Goal: Transaction & Acquisition: Purchase product/service

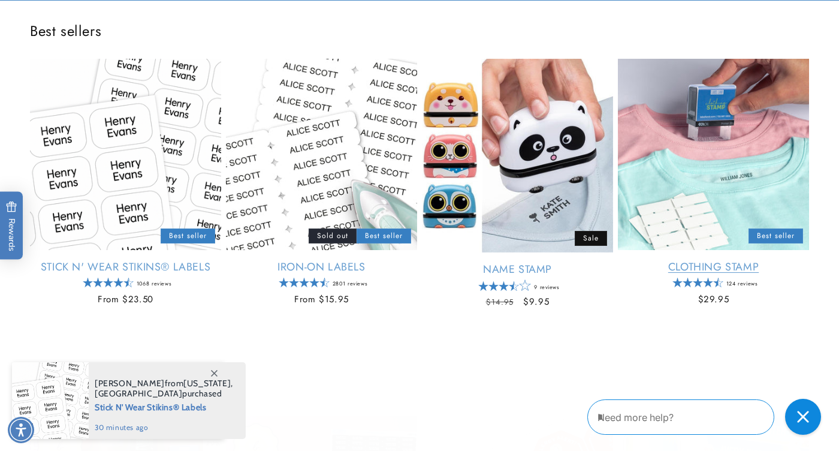
scroll to position [436, 0]
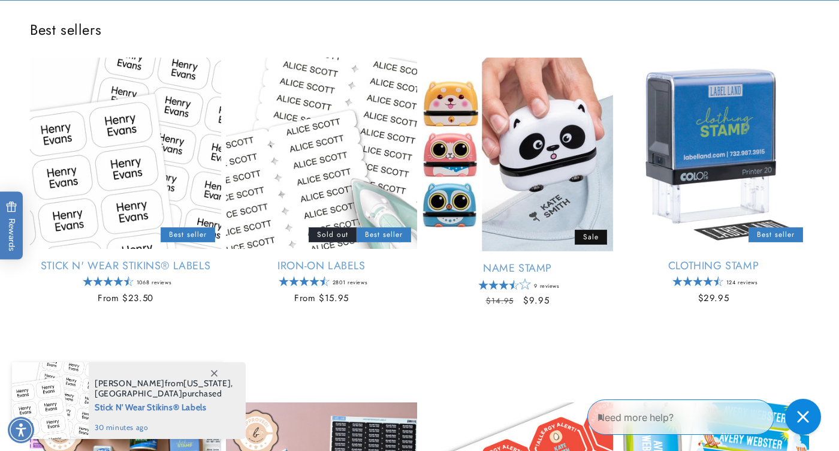
click at [215, 370] on icon at bounding box center [214, 373] width 7 height 7
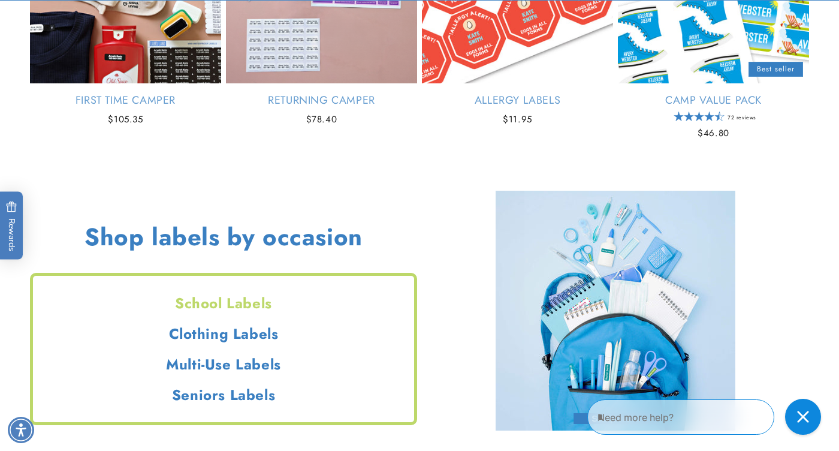
scroll to position [959, 0]
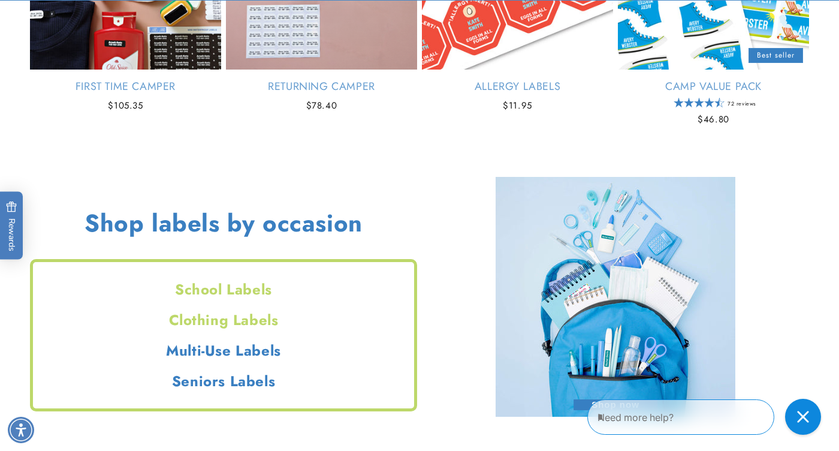
click at [256, 324] on h2 "Clothing Labels" at bounding box center [223, 319] width 381 height 19
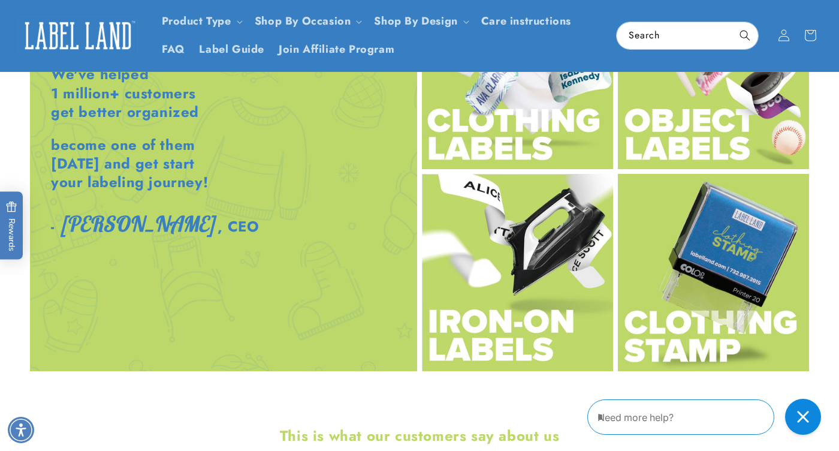
scroll to position [1448, 0]
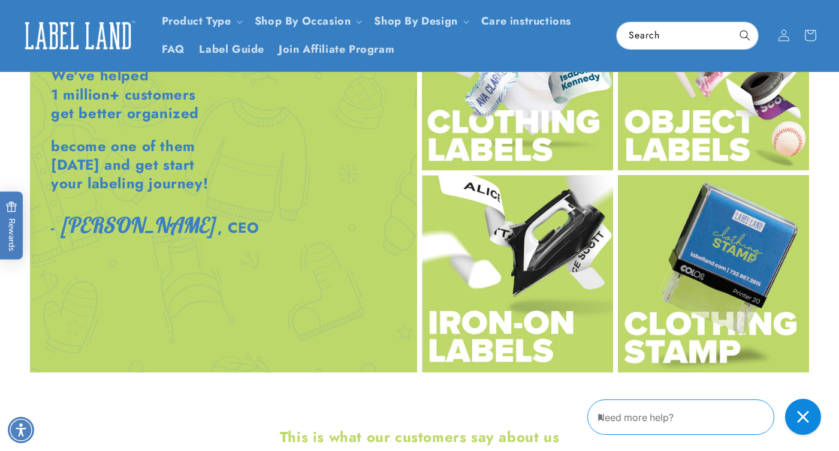
click at [493, 156] on img at bounding box center [517, 72] width 191 height 197
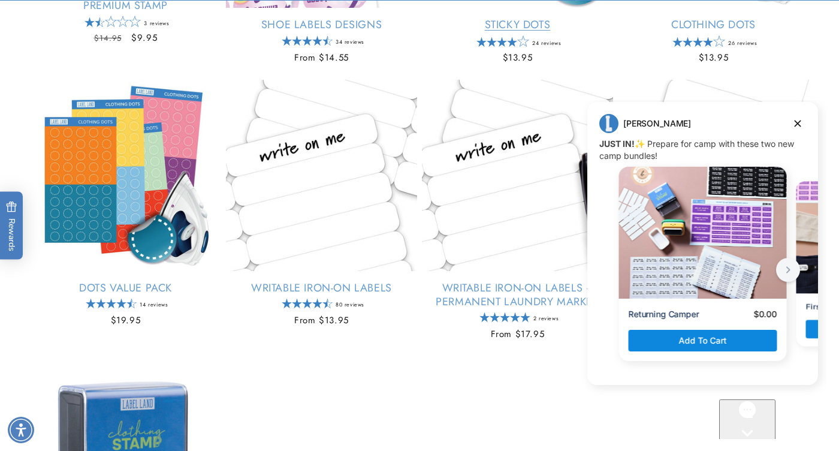
scroll to position [705, 0]
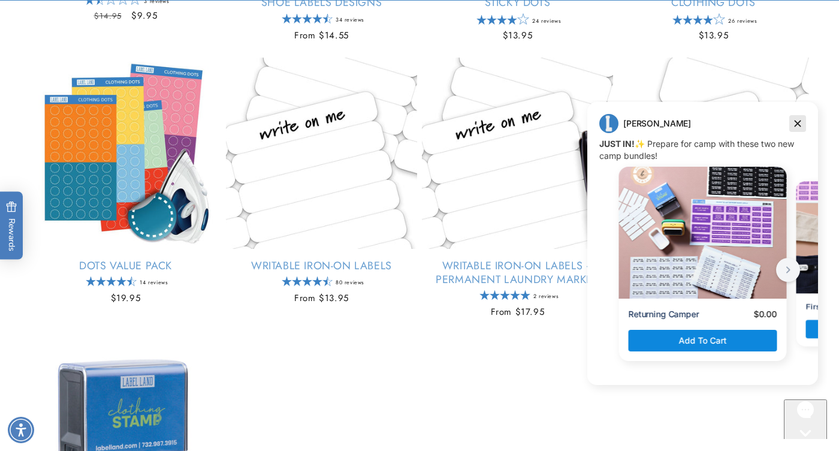
click at [798, 122] on icon "Dismiss campaign" at bounding box center [798, 123] width 7 height 7
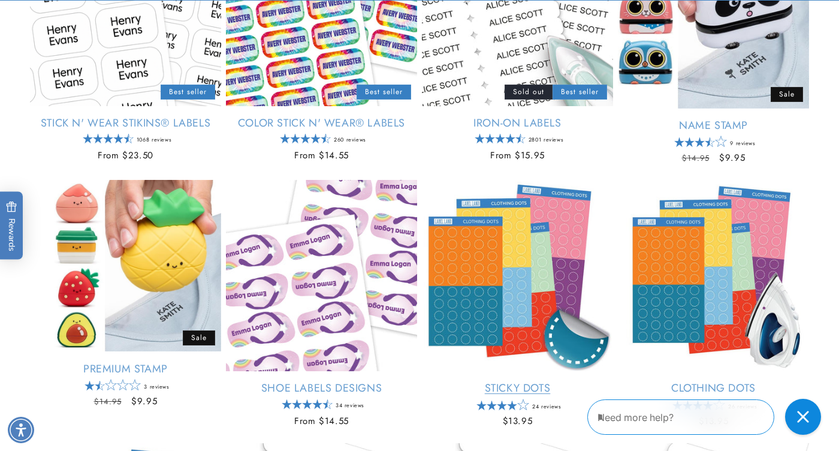
scroll to position [325, 0]
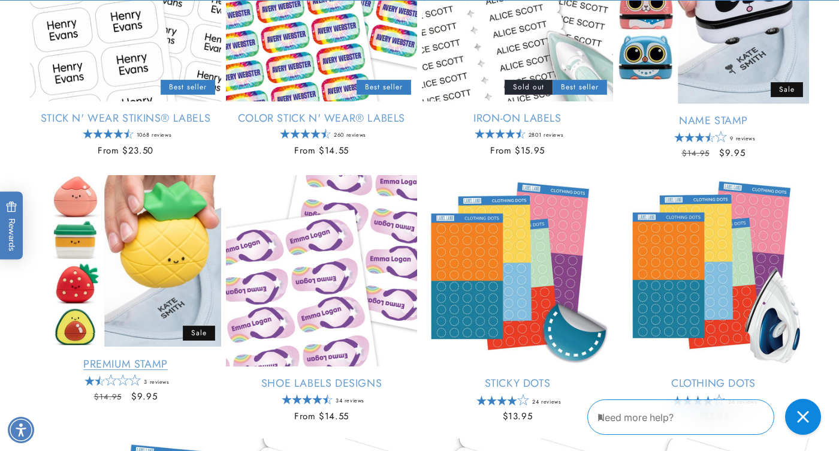
click at [173, 357] on link "Premium Stamp" at bounding box center [125, 364] width 191 height 14
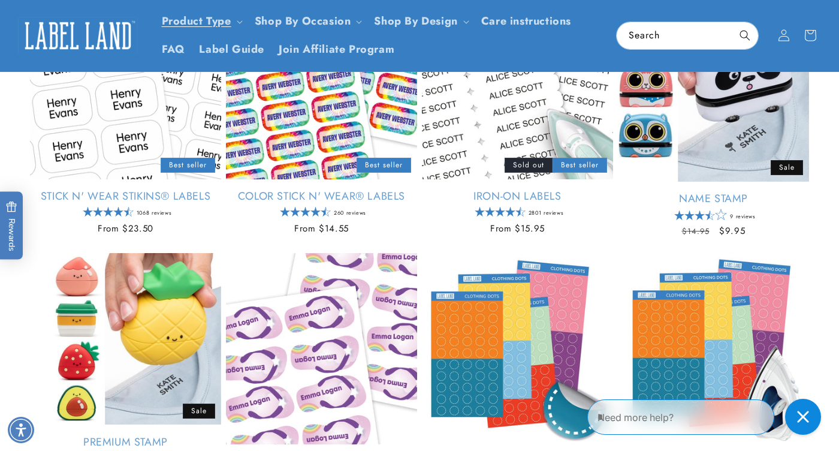
scroll to position [236, 0]
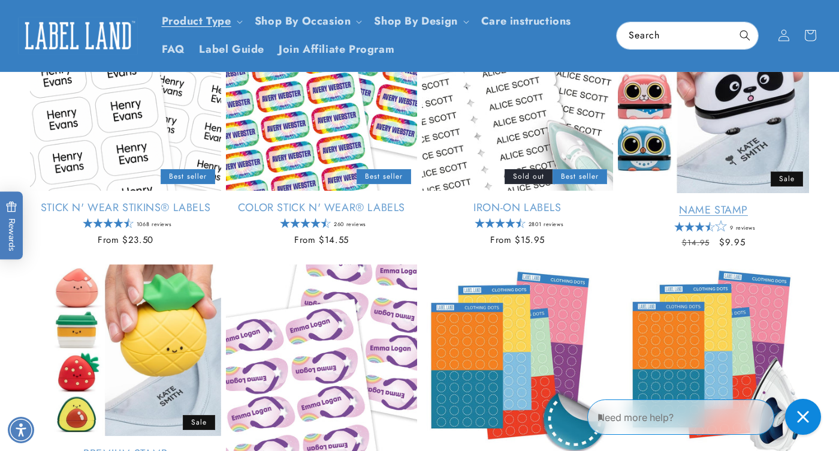
click at [731, 203] on link "Name Stamp" at bounding box center [713, 210] width 191 height 14
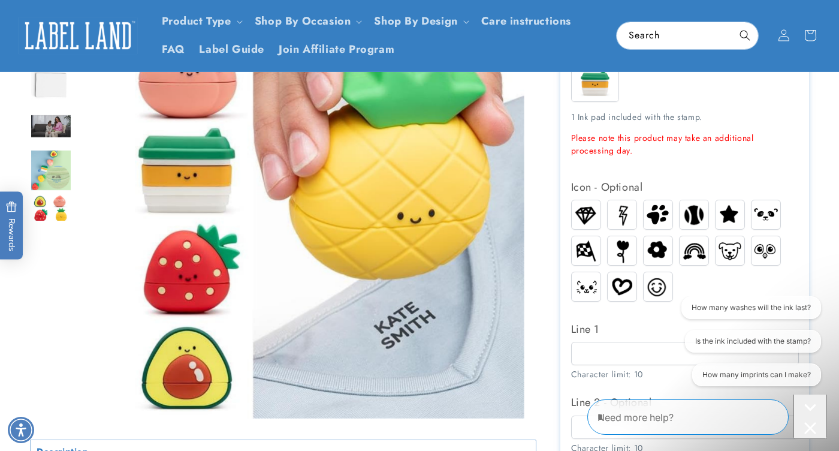
scroll to position [280, 0]
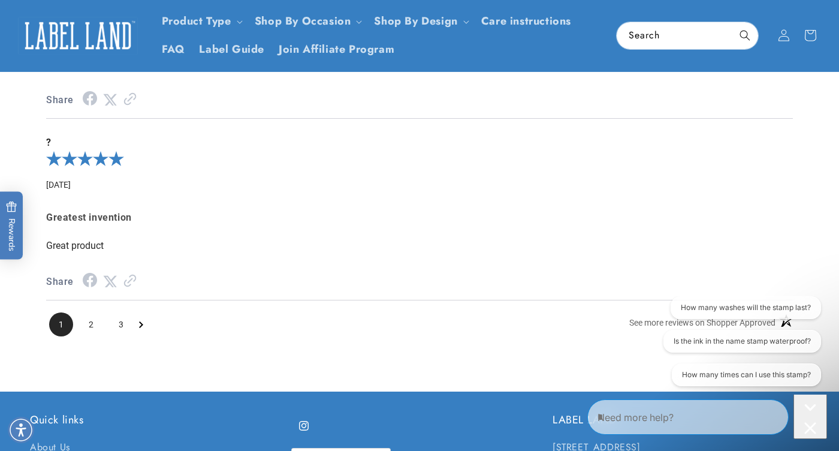
scroll to position [2044, 0]
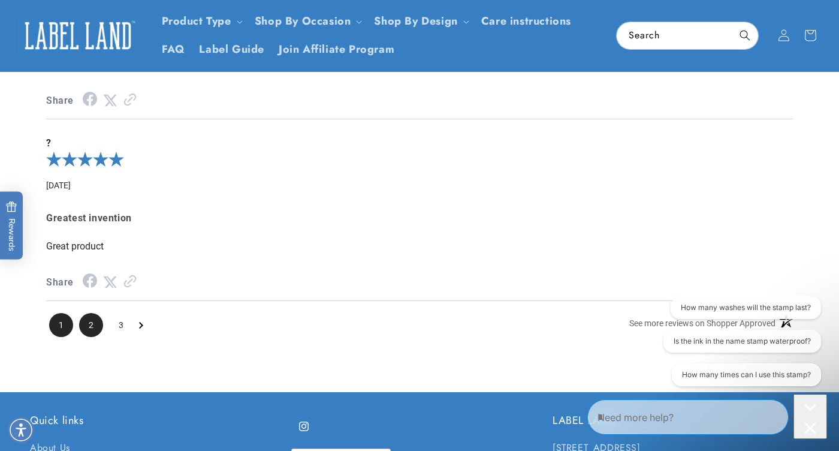
click at [95, 333] on span "2" at bounding box center [91, 325] width 24 height 24
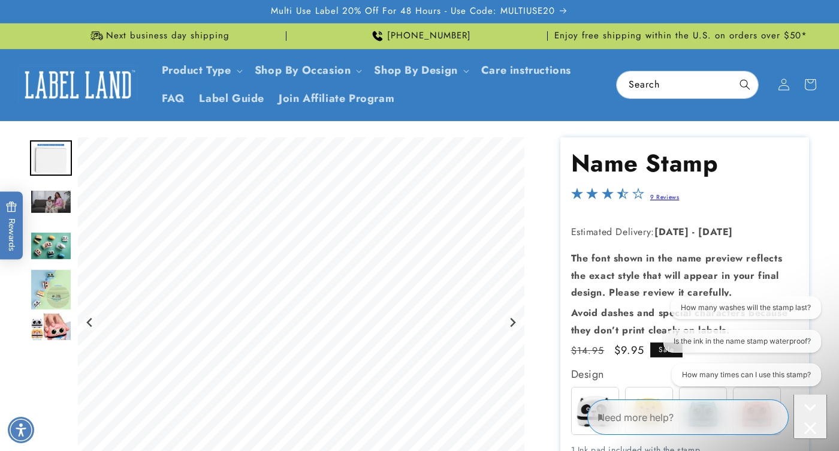
scroll to position [0, 0]
click at [54, 240] on img "Go to slide 4" at bounding box center [51, 245] width 42 height 29
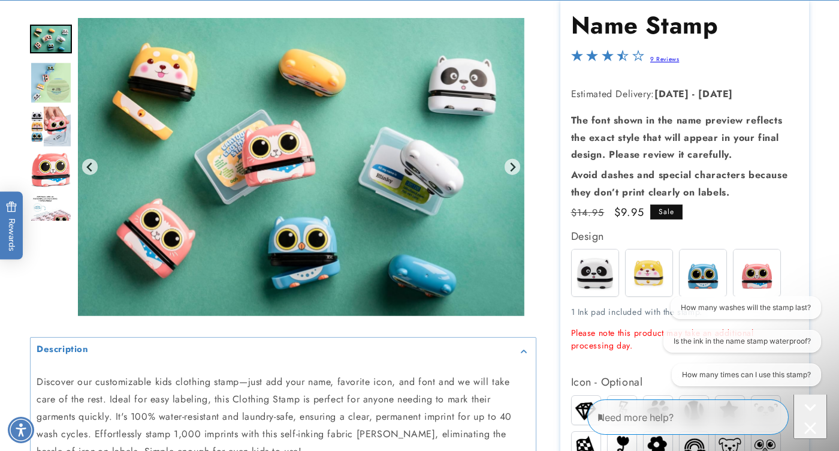
scroll to position [138, 0]
click at [643, 271] on img at bounding box center [649, 272] width 47 height 47
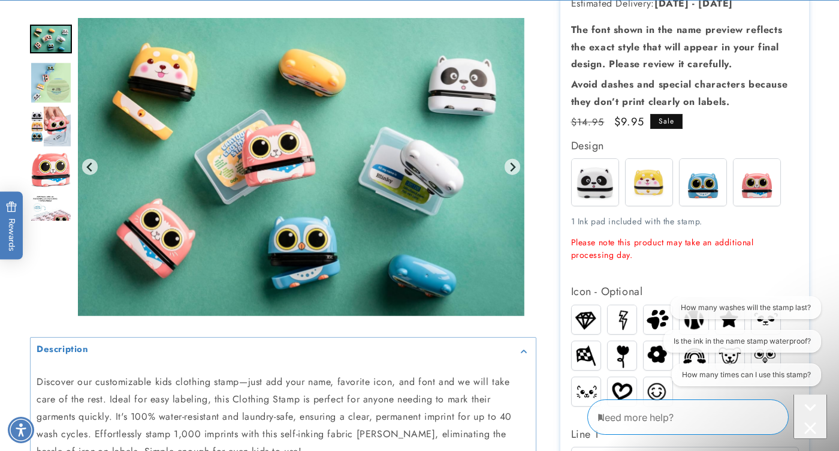
scroll to position [240, 0]
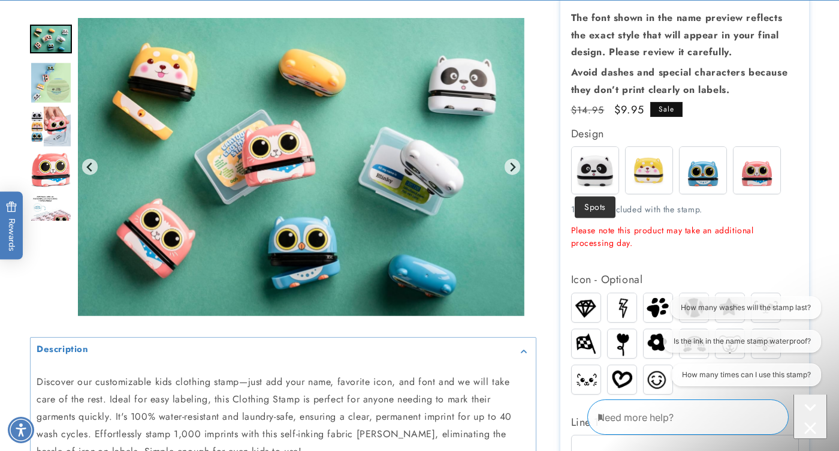
click at [605, 177] on img at bounding box center [595, 170] width 47 height 47
click at [710, 164] on img at bounding box center [703, 170] width 47 height 47
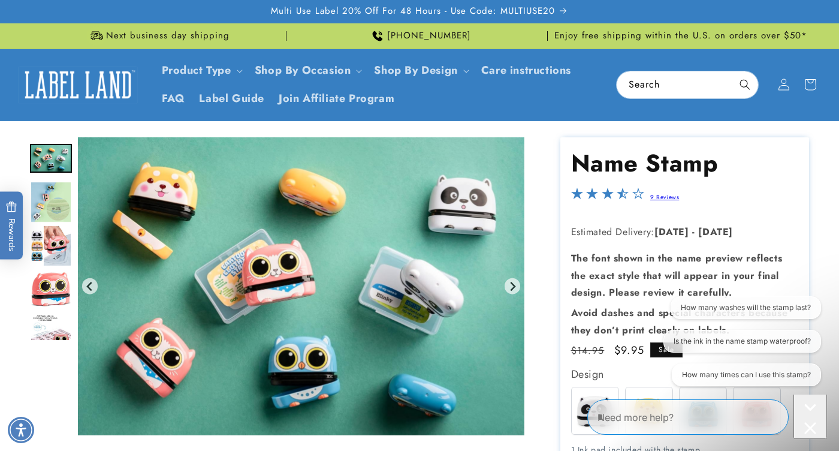
scroll to position [0, 0]
click at [52, 324] on img "Go to slide 8" at bounding box center [51, 333] width 42 height 38
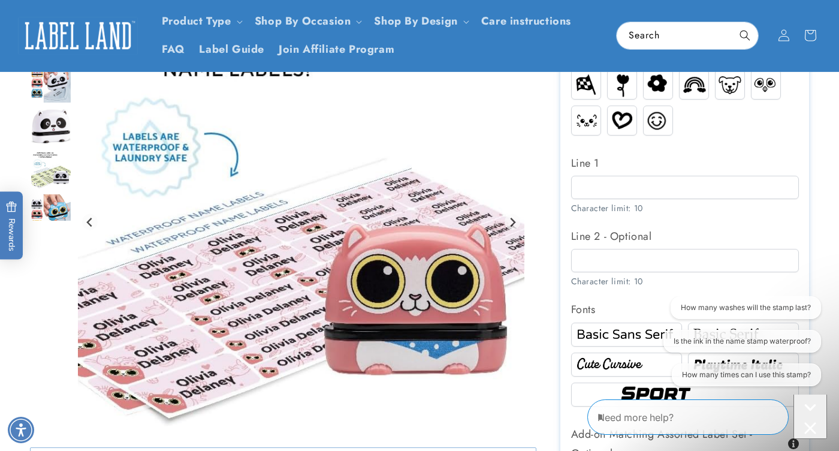
scroll to position [499, 0]
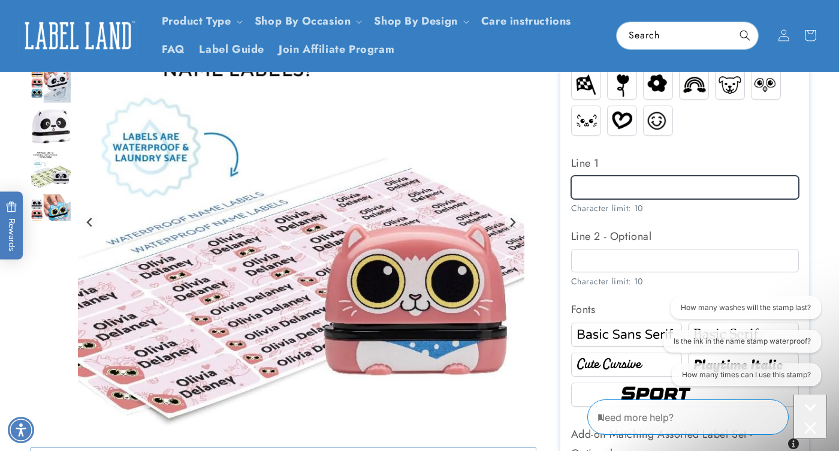
click at [642, 187] on input "Line 1" at bounding box center [685, 187] width 228 height 23
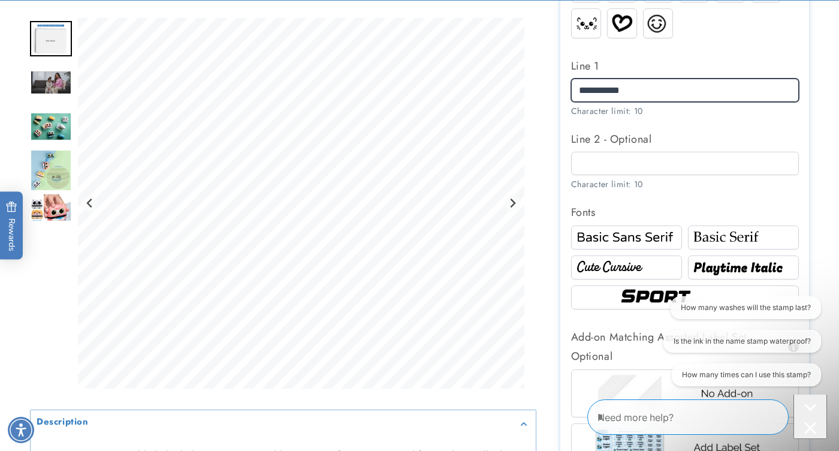
scroll to position [602, 0]
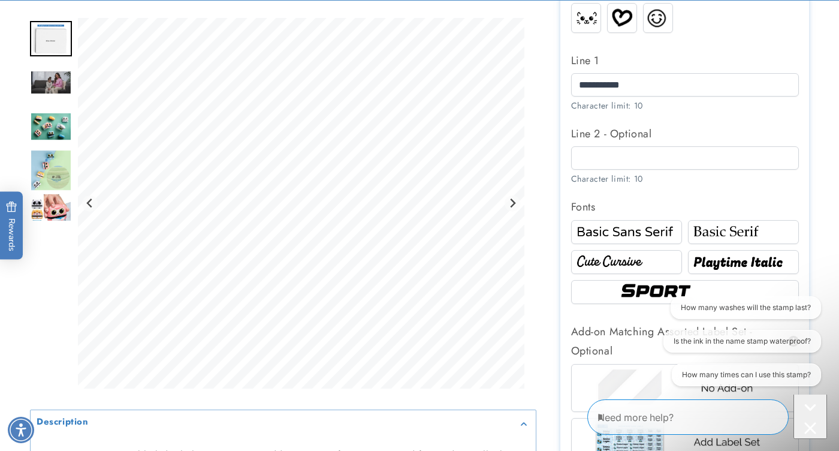
click at [660, 261] on img at bounding box center [626, 262] width 107 height 18
click at [656, 226] on img at bounding box center [626, 232] width 107 height 18
click at [716, 223] on img at bounding box center [743, 232] width 107 height 18
click at [656, 225] on img at bounding box center [626, 232] width 107 height 18
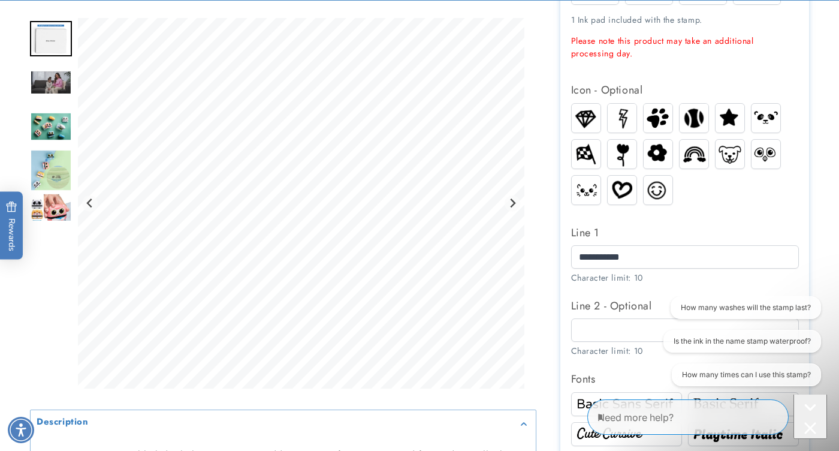
scroll to position [433, 0]
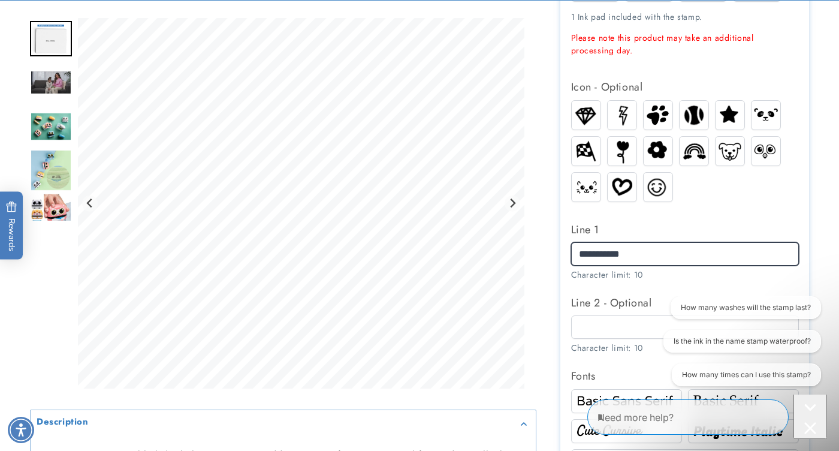
drag, startPoint x: 653, startPoint y: 250, endPoint x: 606, endPoint y: 250, distance: 47.3
click at [606, 250] on input "**********" at bounding box center [685, 253] width 228 height 23
type input "*****"
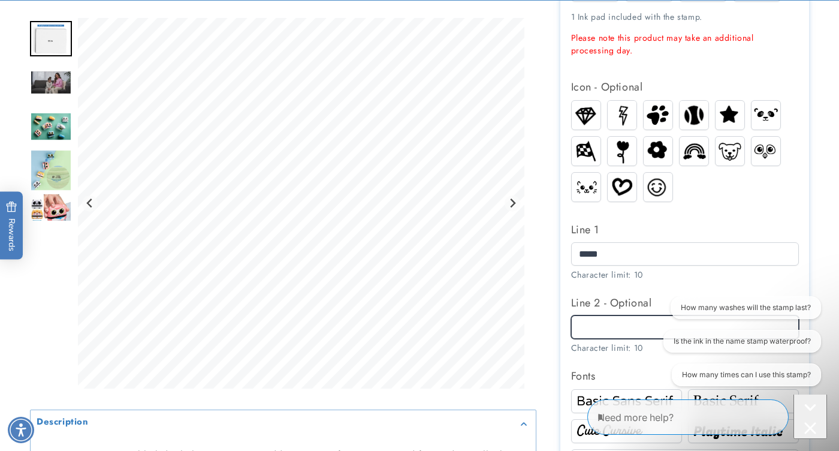
click at [591, 325] on input "Line 2 - Optional" at bounding box center [685, 326] width 228 height 23
type input "*"
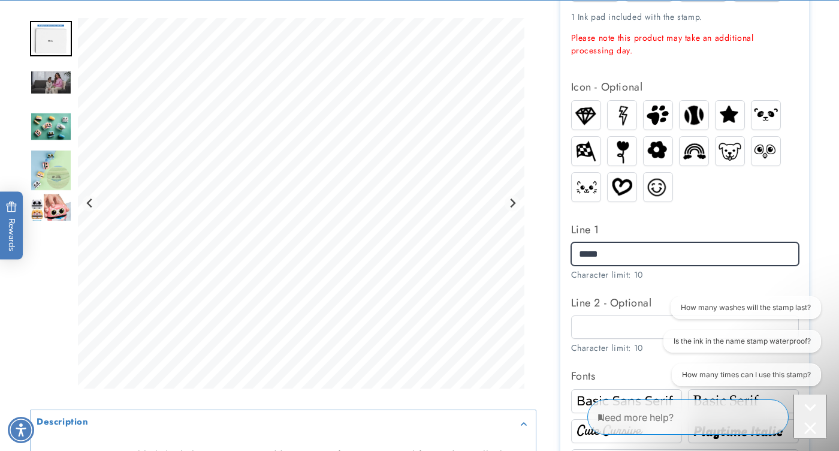
click at [625, 242] on input "*****" at bounding box center [685, 253] width 228 height 23
click at [614, 246] on input "*****" at bounding box center [685, 253] width 228 height 23
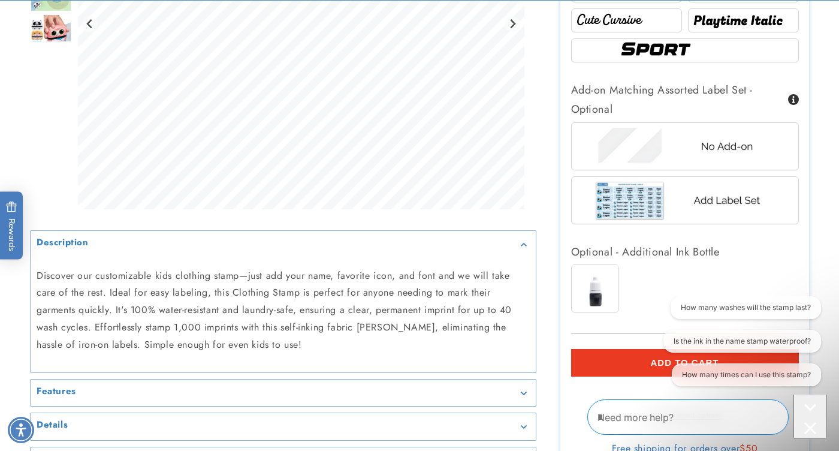
scroll to position [853, 0]
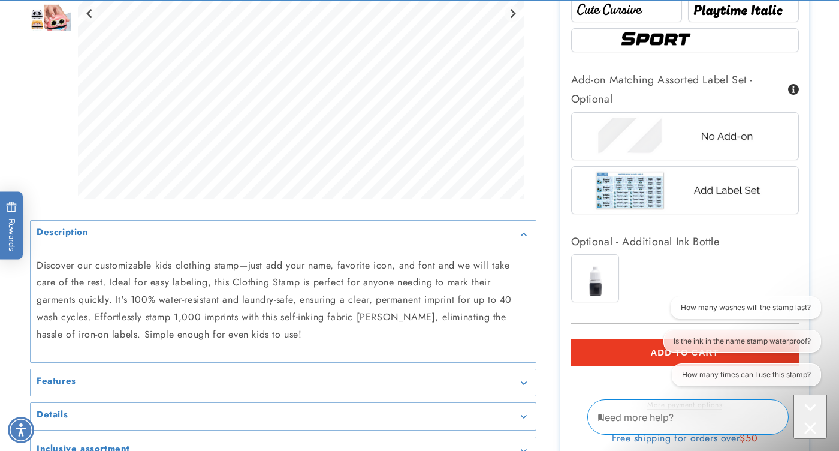
click at [606, 273] on img at bounding box center [595, 278] width 47 height 47
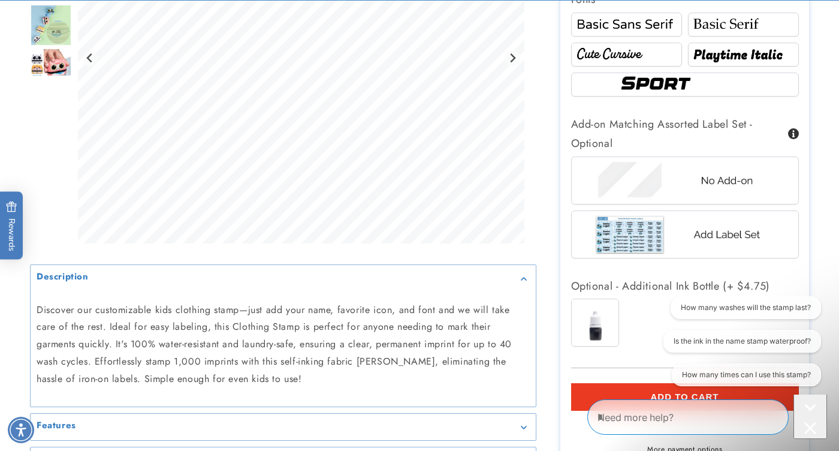
scroll to position [810, 0]
click at [728, 230] on img at bounding box center [684, 233] width 187 height 47
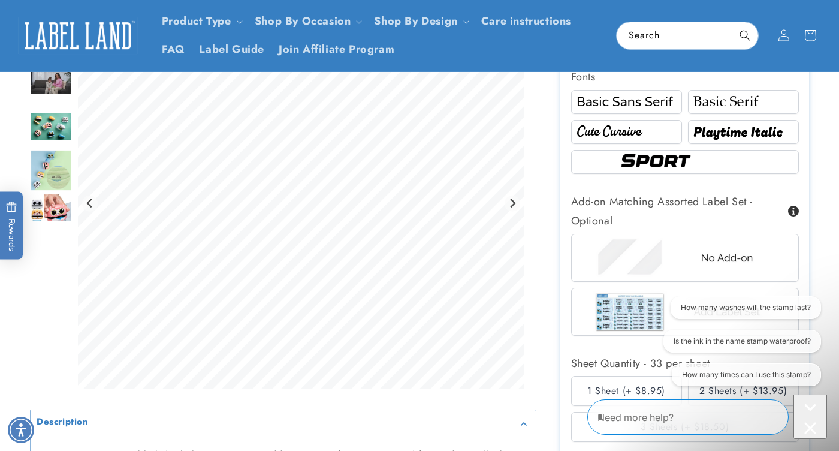
scroll to position [723, 0]
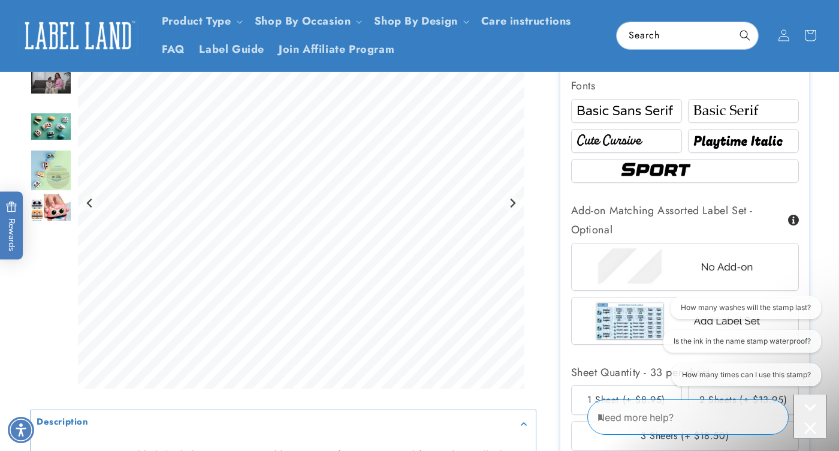
click at [58, 203] on img "Go to slide 6" at bounding box center [50, 214] width 41 height 42
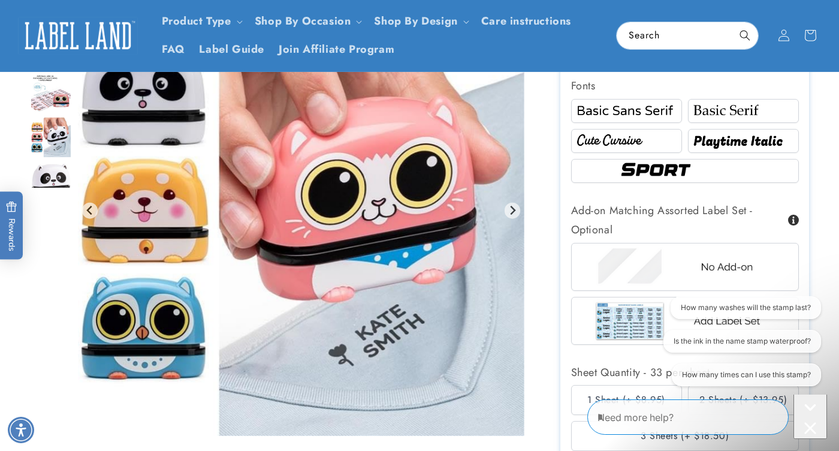
click at [52, 141] on img "Go to slide 9" at bounding box center [50, 137] width 41 height 42
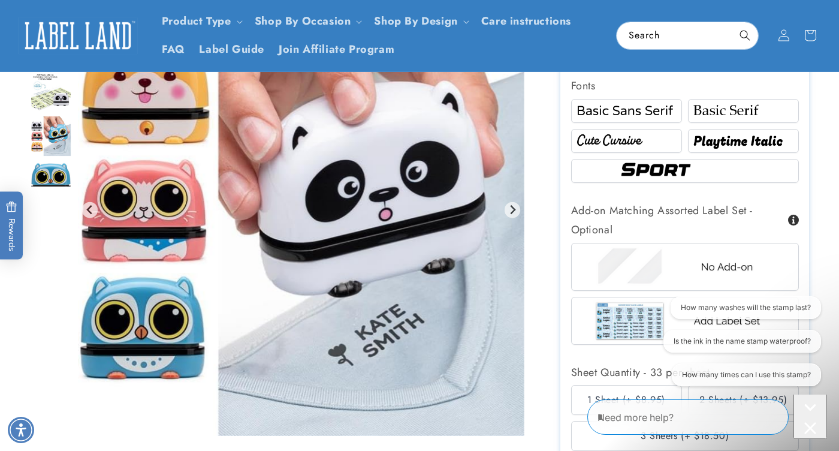
click at [55, 104] on img "Go to slide 11" at bounding box center [51, 92] width 42 height 38
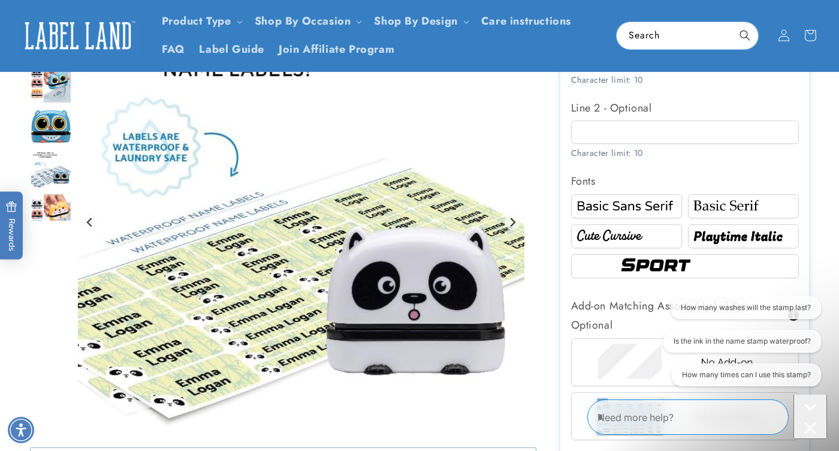
scroll to position [618, 0]
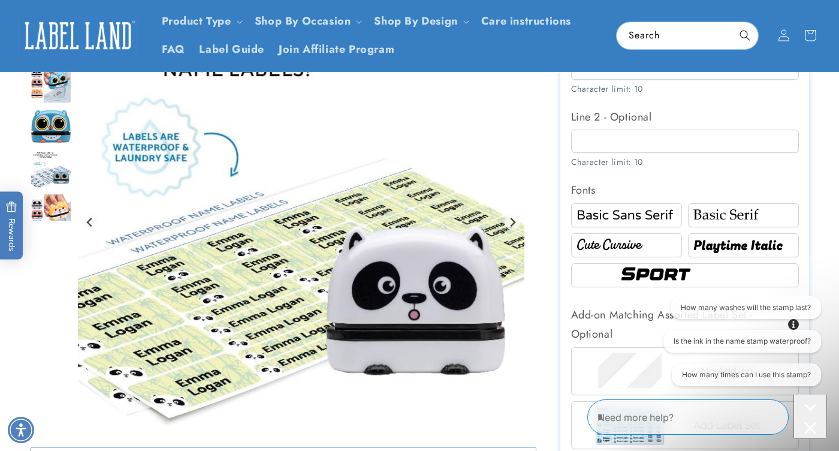
click at [56, 97] on img "Go to slide 12" at bounding box center [50, 83] width 41 height 42
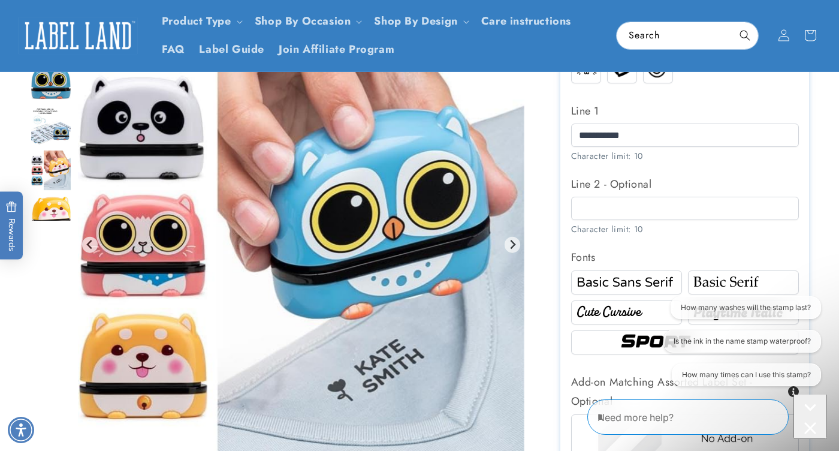
scroll to position [550, 0]
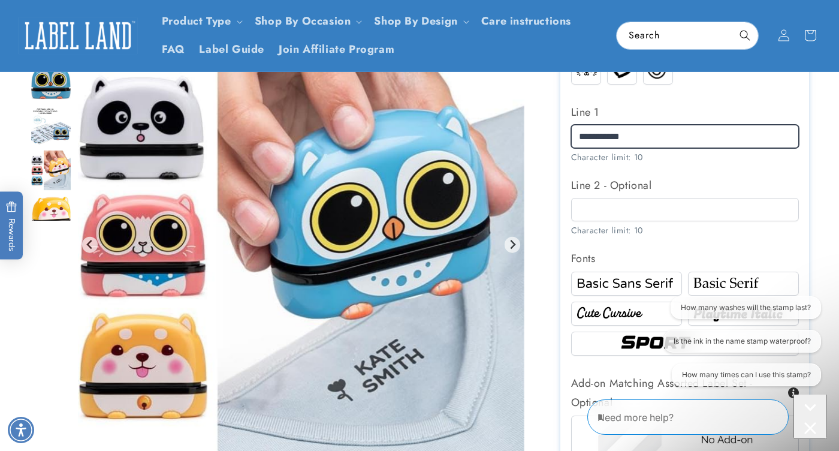
drag, startPoint x: 657, startPoint y: 137, endPoint x: 605, endPoint y: 135, distance: 52.2
click at [605, 135] on input "**********" at bounding box center [685, 136] width 228 height 23
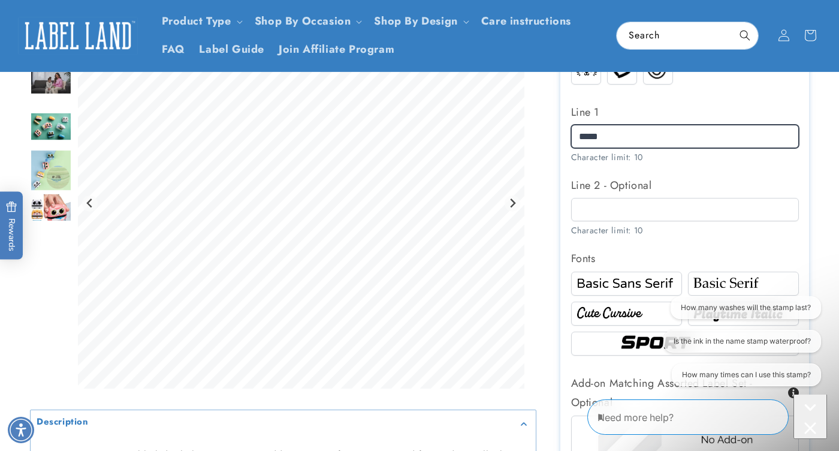
type input "*****"
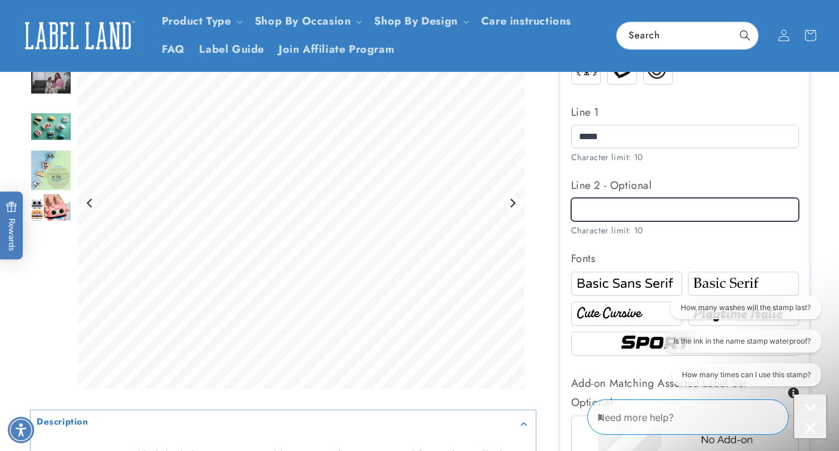
click at [593, 212] on input "Line 2 - Optional" at bounding box center [685, 209] width 228 height 23
type input "*****"
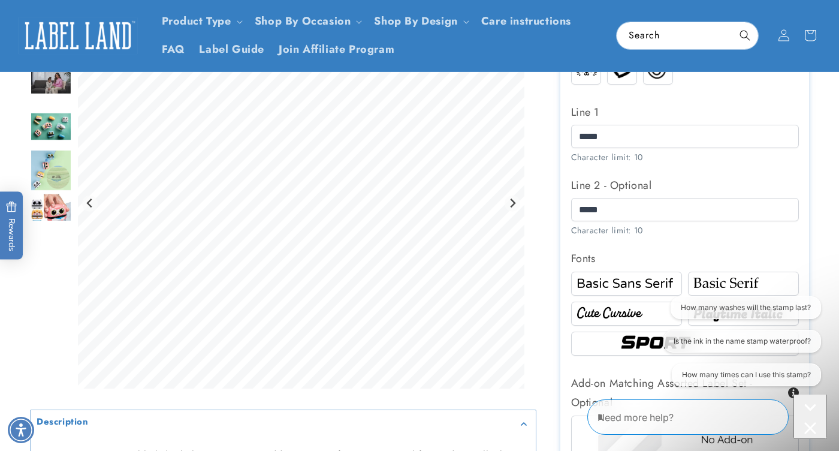
click at [563, 364] on section "Name Stamp Name Stamp 9 Reviews Estimated Delivery: Sep 22 - Sep 26 The font sh…" at bounding box center [684, 230] width 249 height 1287
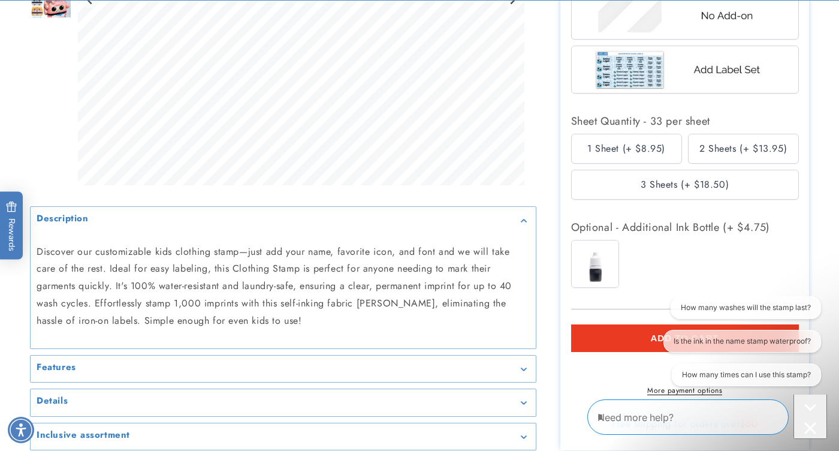
scroll to position [998, 0]
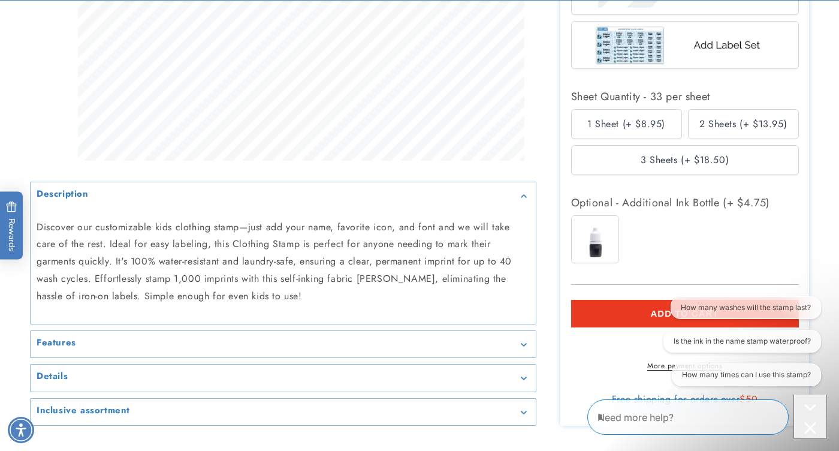
click at [646, 313] on button "Add to cart" at bounding box center [685, 314] width 228 height 28
click at [721, 230] on div "Ink Bottle" at bounding box center [688, 242] width 234 height 54
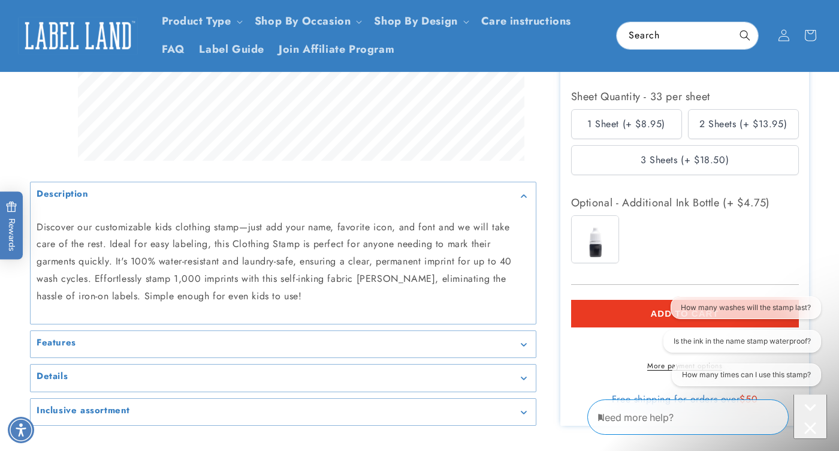
scroll to position [531, 0]
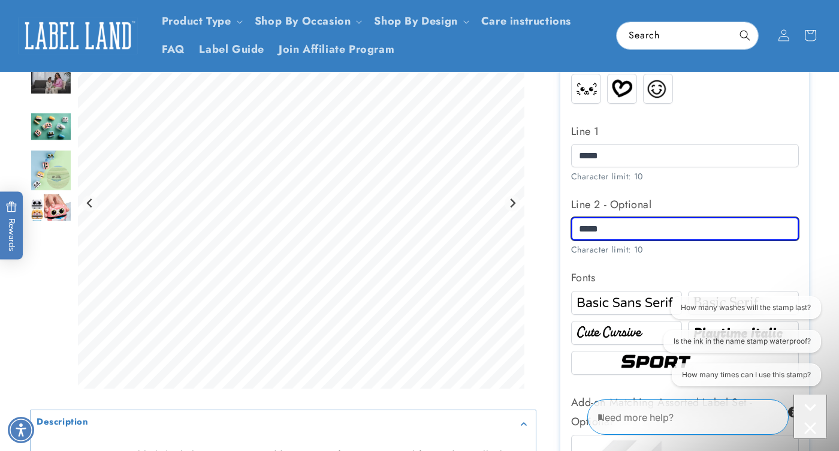
click at [721, 230] on input "*****" at bounding box center [685, 228] width 228 height 23
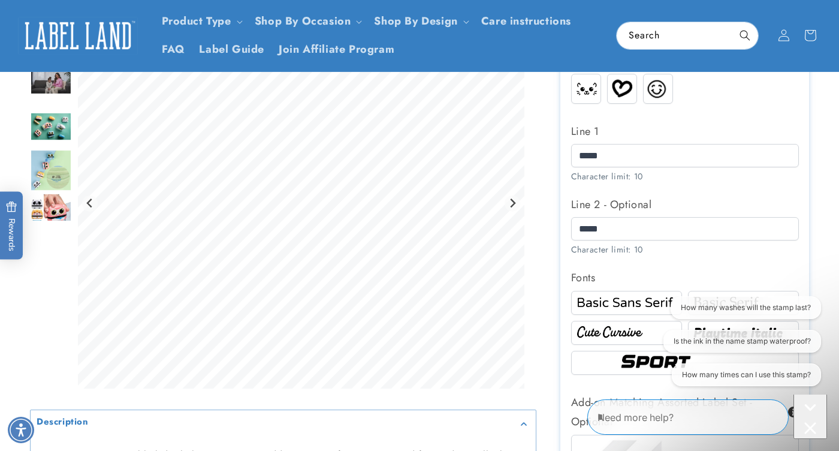
click at [736, 197] on label "Line 2 - Optional" at bounding box center [685, 204] width 228 height 19
click at [736, 217] on input "*****" at bounding box center [685, 228] width 228 height 23
click at [829, 271] on div at bounding box center [419, 249] width 839 height 1287
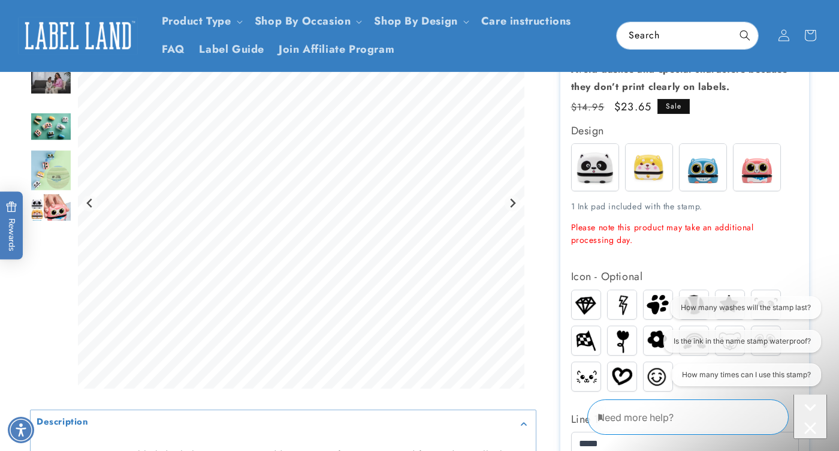
scroll to position [243, 0]
click at [756, 170] on img at bounding box center [756, 167] width 47 height 47
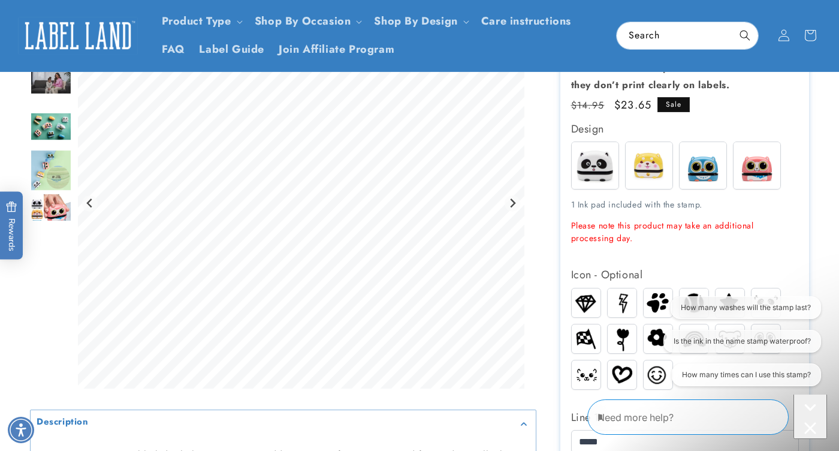
scroll to position [244, 0]
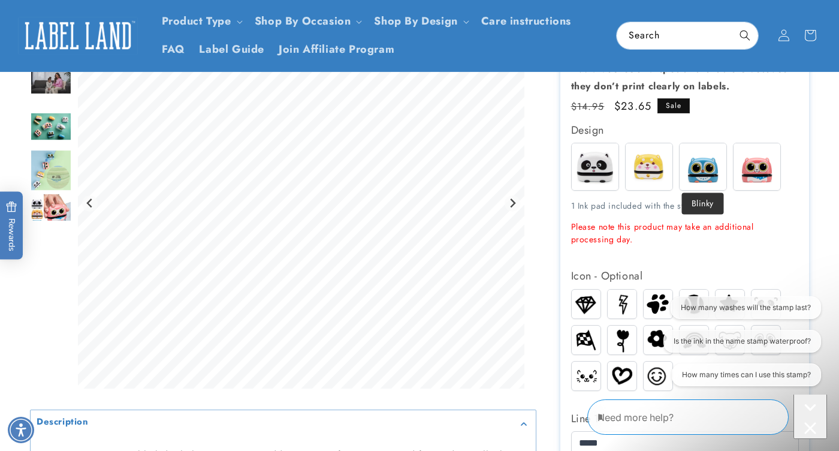
click at [710, 170] on img at bounding box center [703, 166] width 47 height 47
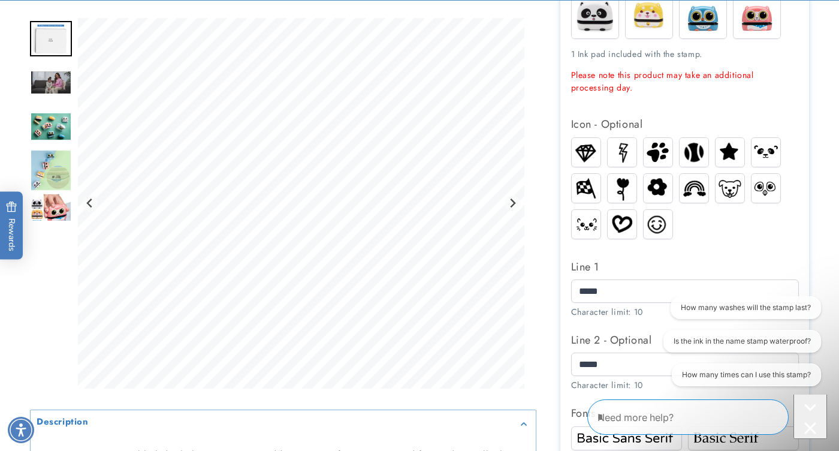
scroll to position [396, 0]
click at [620, 191] on img at bounding box center [621, 187] width 23 height 29
click at [623, 192] on img at bounding box center [621, 187] width 23 height 29
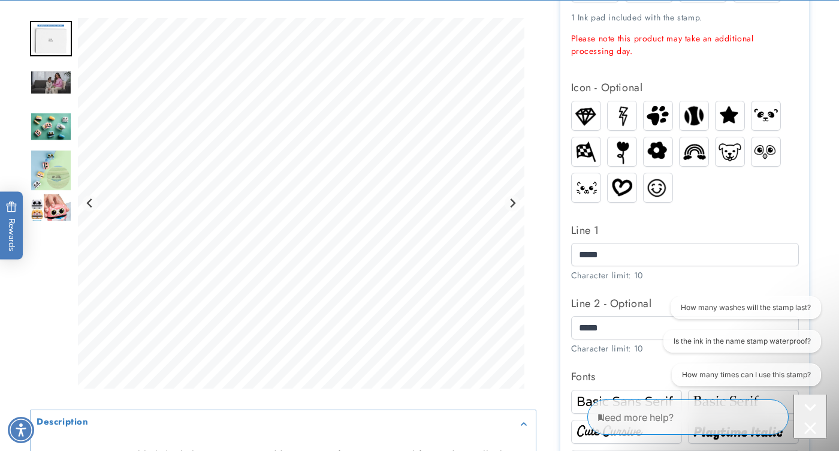
scroll to position [432, 0]
click at [587, 106] on img at bounding box center [586, 115] width 29 height 25
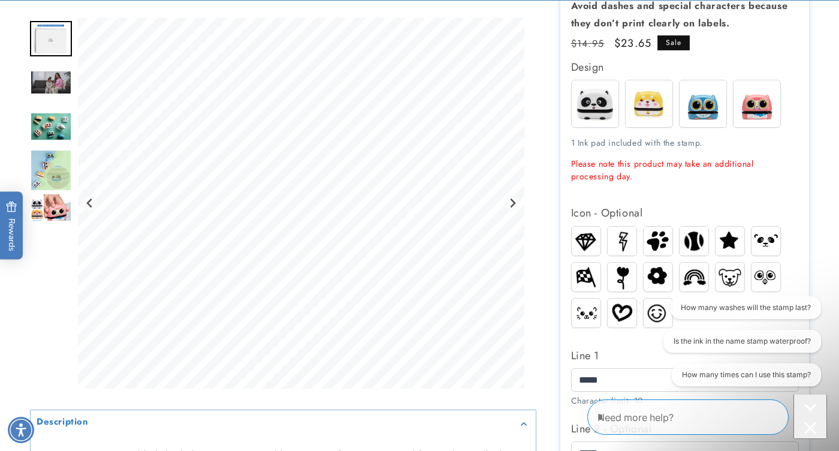
scroll to position [342, 0]
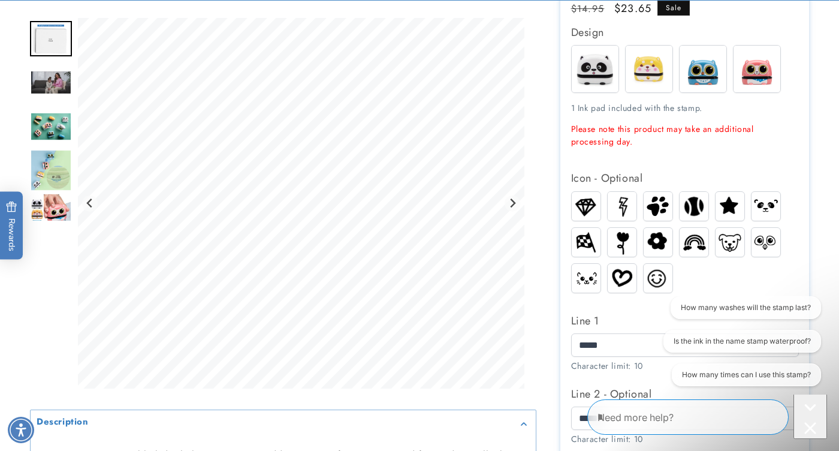
click at [46, 176] on img "Go to slide 5" at bounding box center [51, 170] width 42 height 42
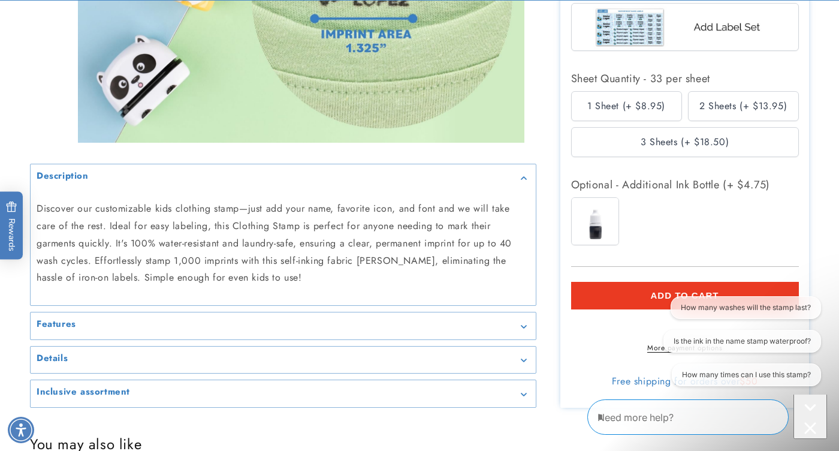
scroll to position [1026, 0]
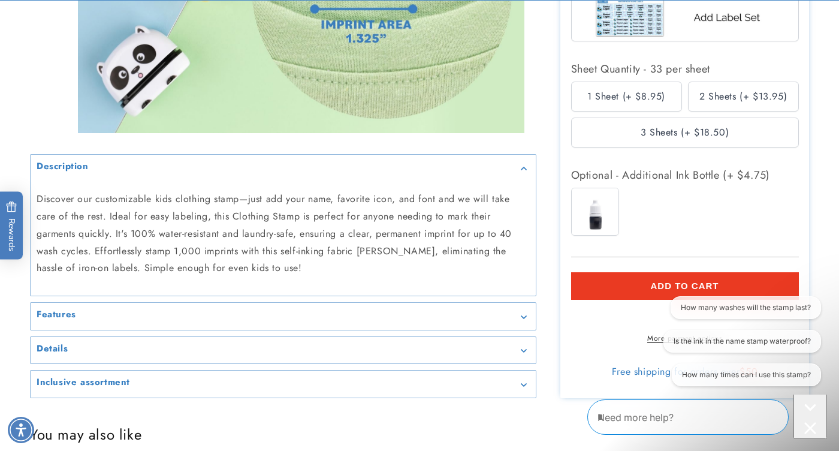
click at [681, 280] on span "ADD TO CART" at bounding box center [684, 285] width 68 height 11
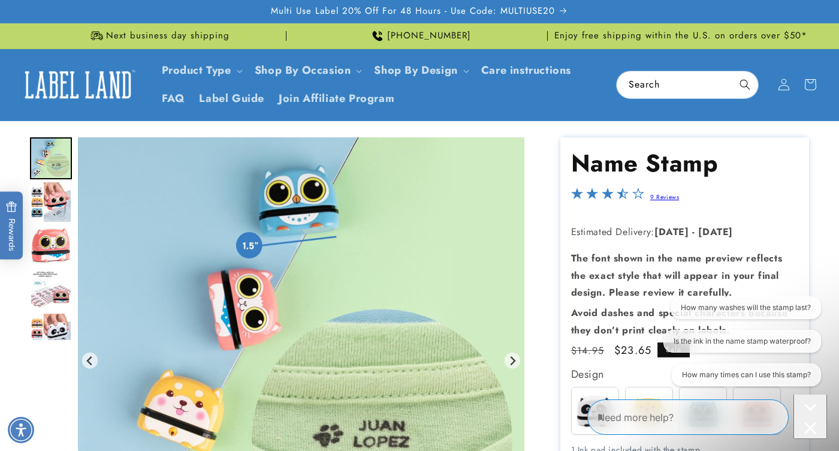
scroll to position [0, 0]
click at [784, 88] on icon at bounding box center [783, 85] width 13 height 13
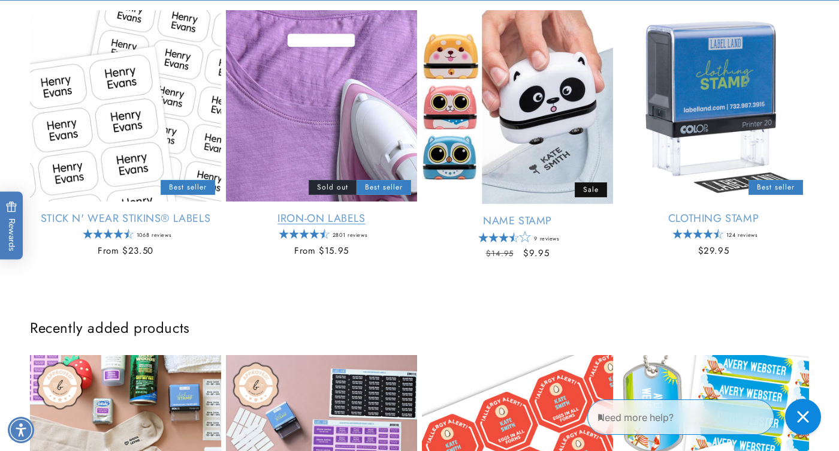
scroll to position [488, 0]
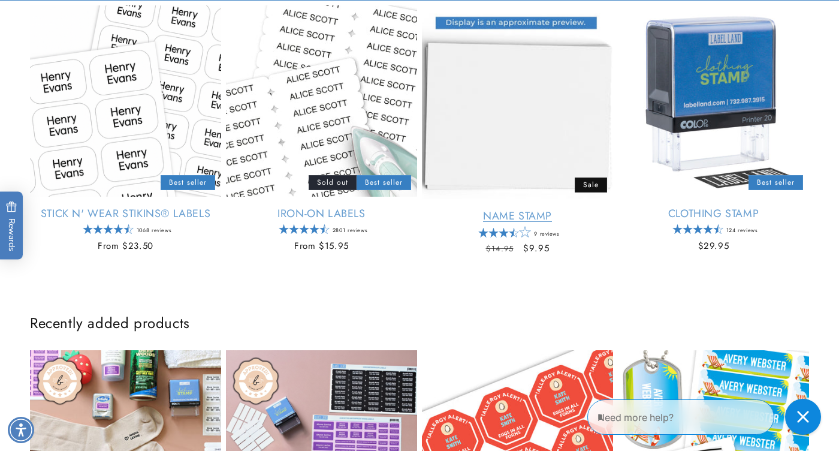
click at [499, 216] on link "Name Stamp" at bounding box center [517, 216] width 191 height 14
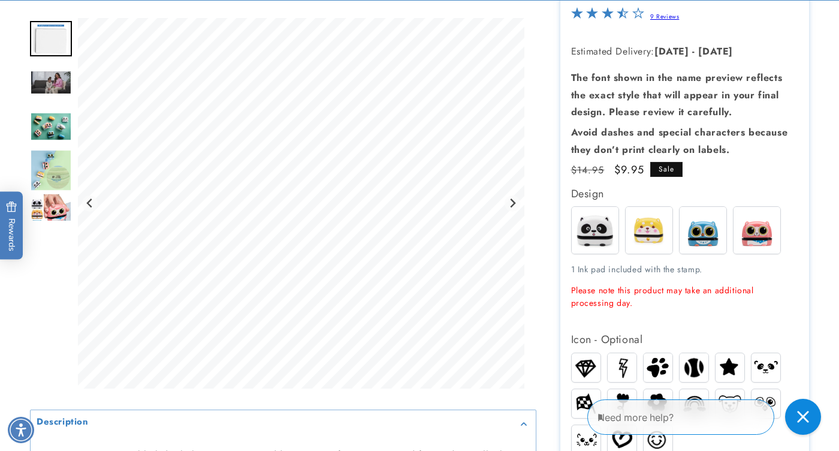
scroll to position [187, 0]
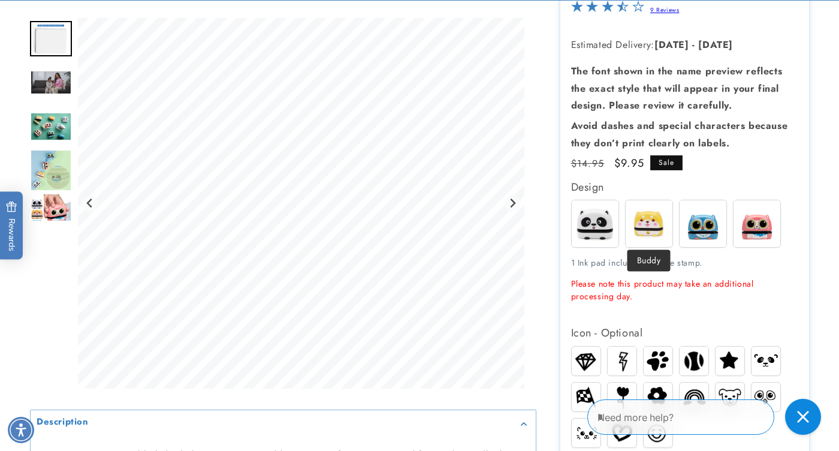
click at [641, 213] on img at bounding box center [649, 223] width 47 height 47
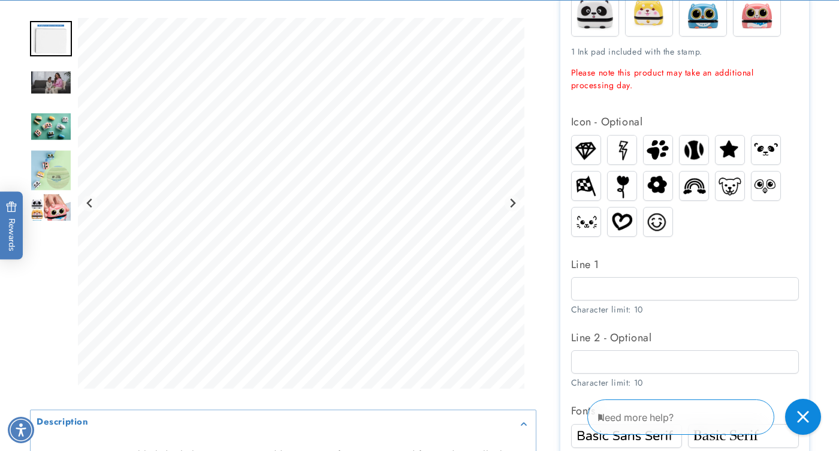
scroll to position [415, 0]
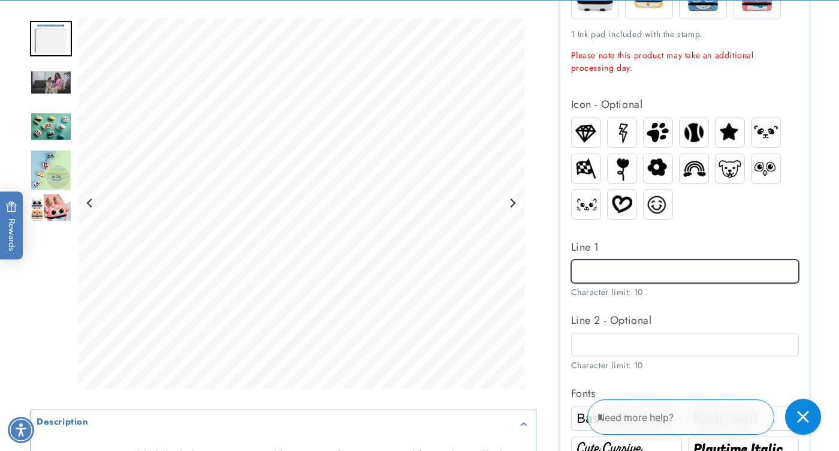
click at [711, 274] on input "Line 1" at bounding box center [685, 270] width 228 height 23
type input "*****"
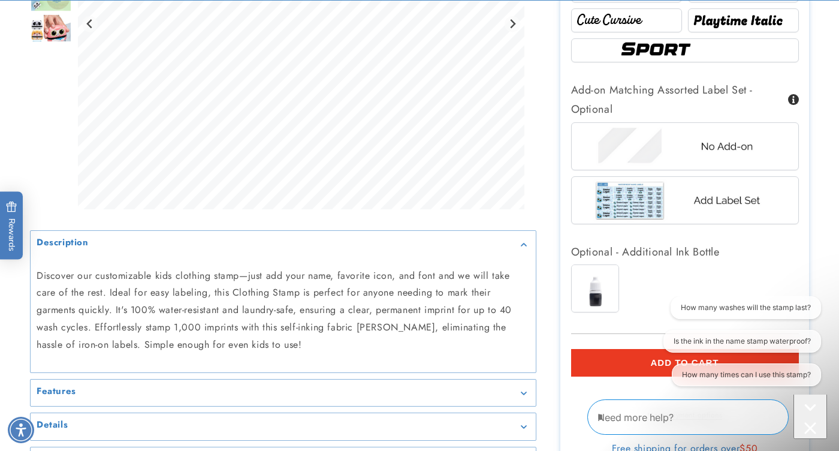
scroll to position [845, 0]
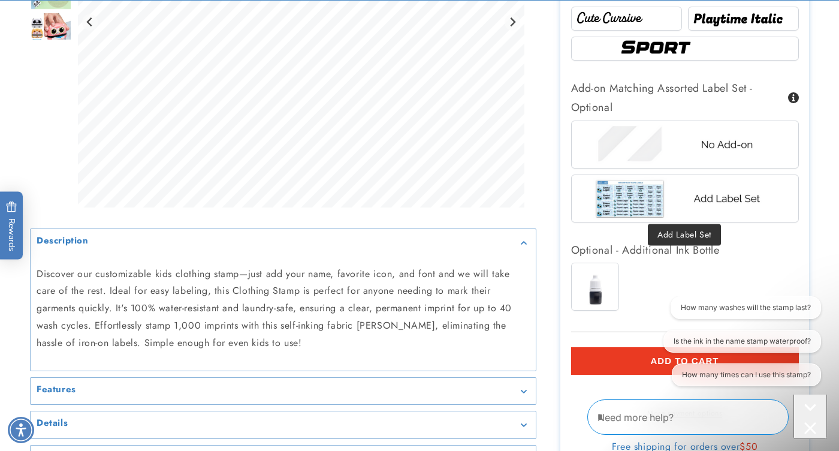
type input "*****"
click at [706, 210] on img at bounding box center [684, 198] width 187 height 47
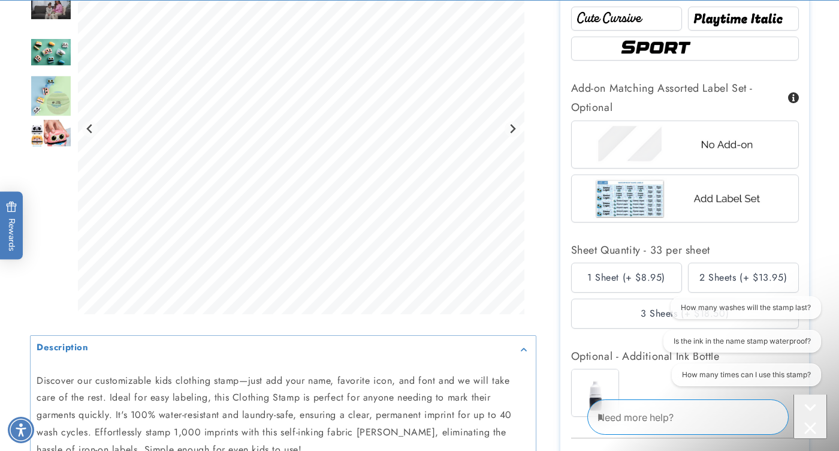
click at [654, 275] on div "1 Sheet (+ $8.95)" at bounding box center [626, 277] width 111 height 30
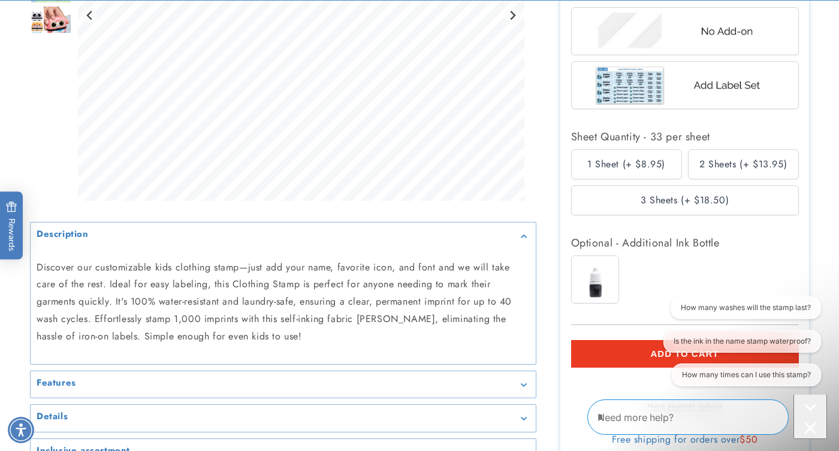
scroll to position [966, 0]
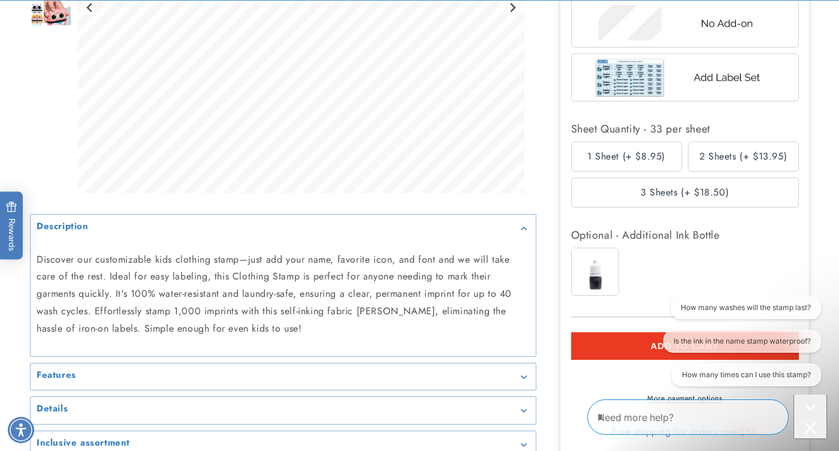
click at [608, 252] on img at bounding box center [595, 271] width 47 height 47
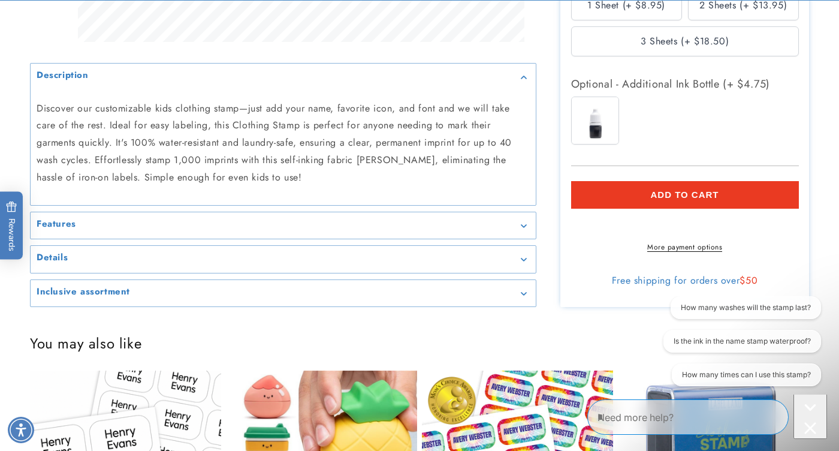
scroll to position [1125, 0]
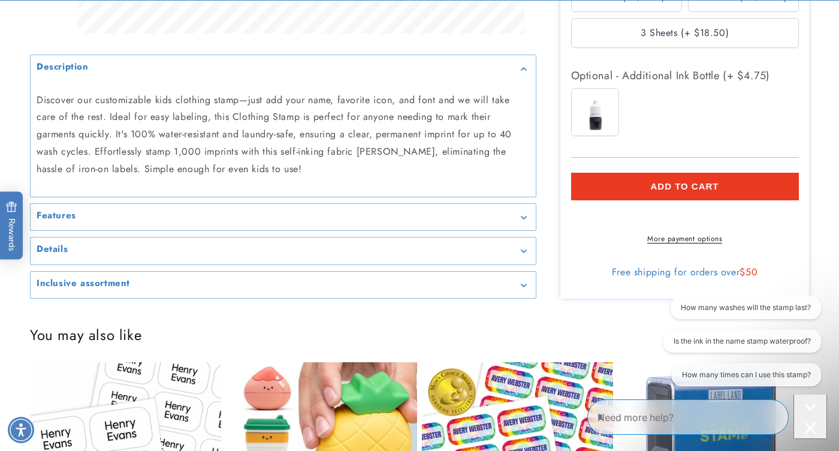
click at [699, 185] on span "Add to cart" at bounding box center [684, 186] width 68 height 11
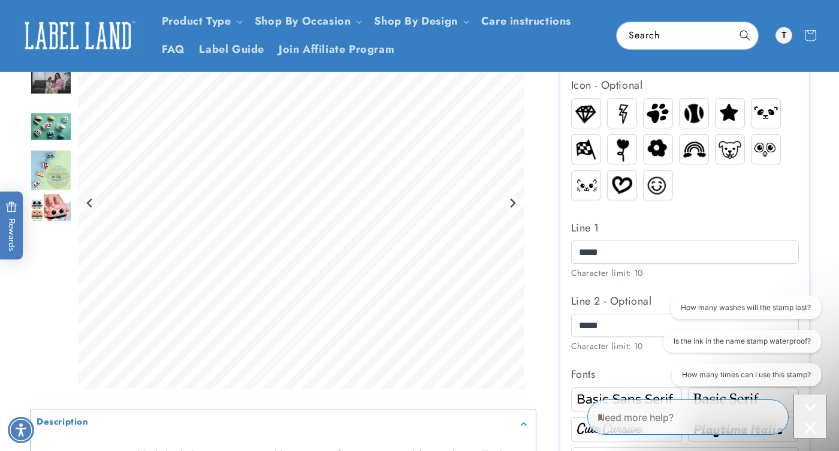
scroll to position [433, 0]
click at [808, 36] on icon at bounding box center [810, 36] width 28 height 28
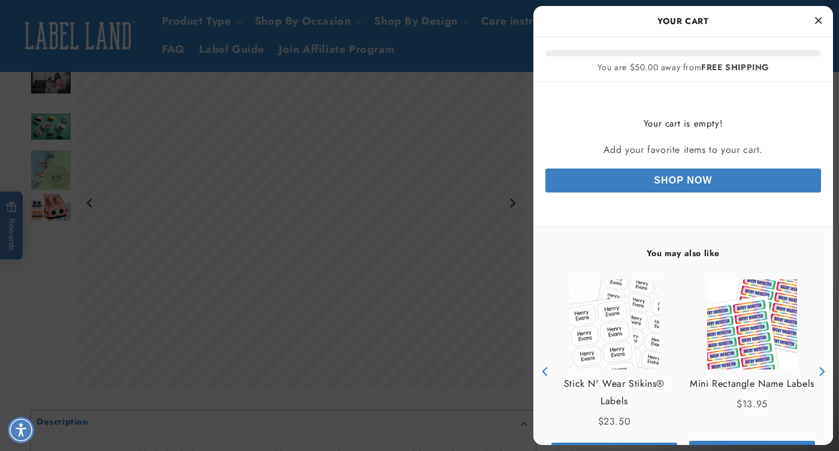
scroll to position [0, 0]
click at [697, 180] on link "Shop Now" at bounding box center [683, 180] width 276 height 24
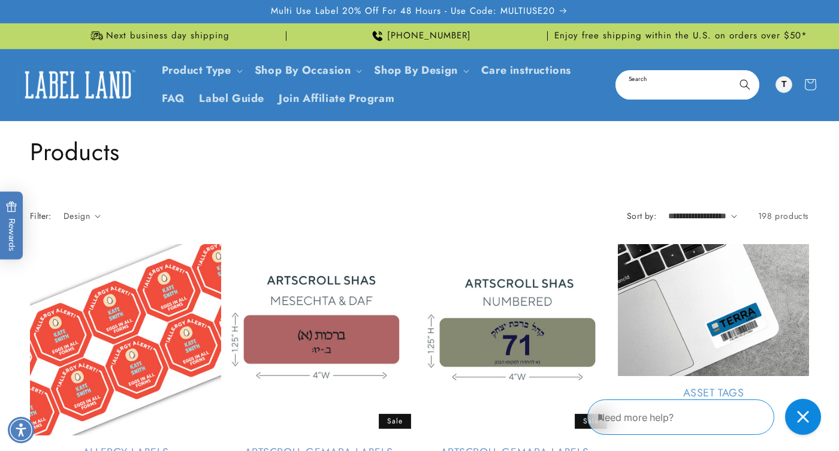
click at [671, 89] on input "Search" at bounding box center [687, 84] width 141 height 27
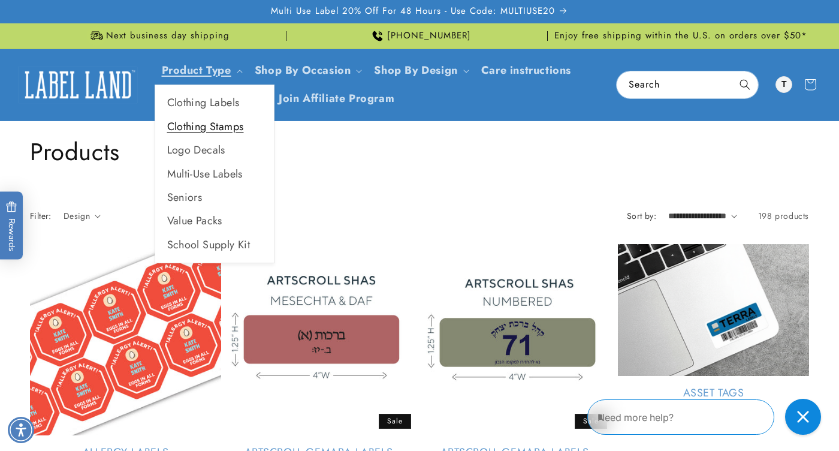
click at [212, 121] on link "Clothing Stamps" at bounding box center [214, 126] width 119 height 23
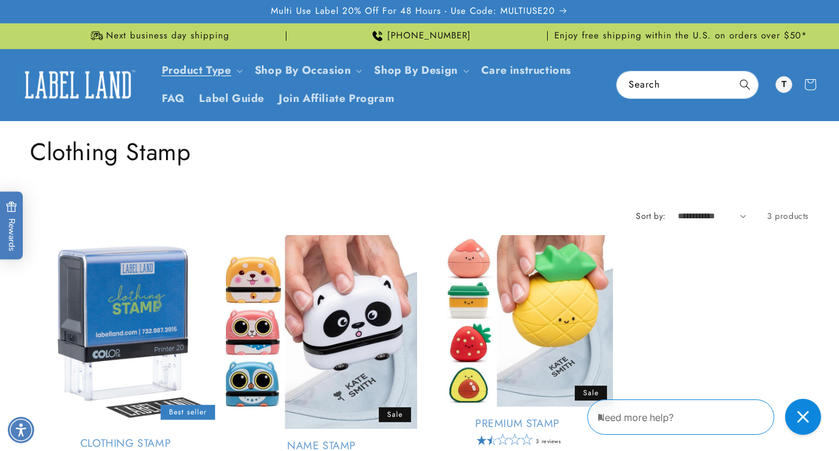
click at [362, 439] on link "Name Stamp" at bounding box center [321, 446] width 191 height 14
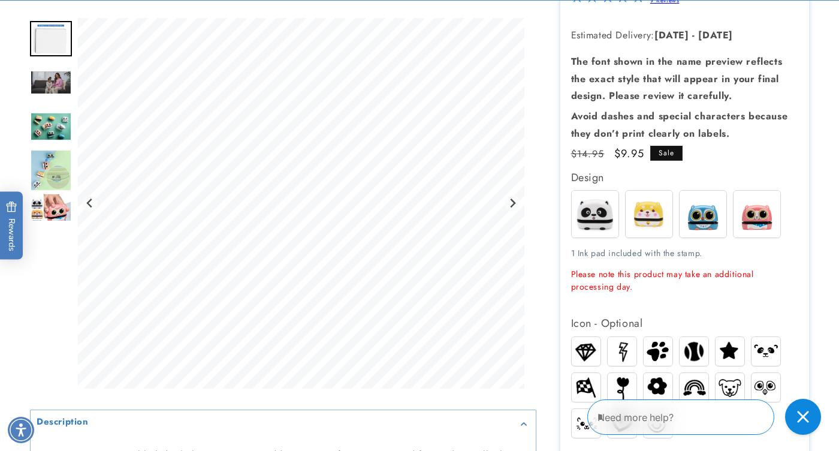
scroll to position [197, 0]
click at [652, 220] on img at bounding box center [649, 213] width 47 height 47
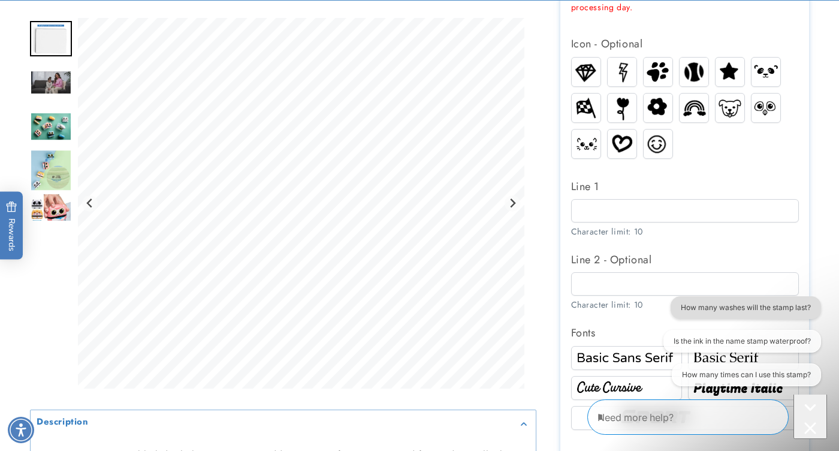
scroll to position [492, 0]
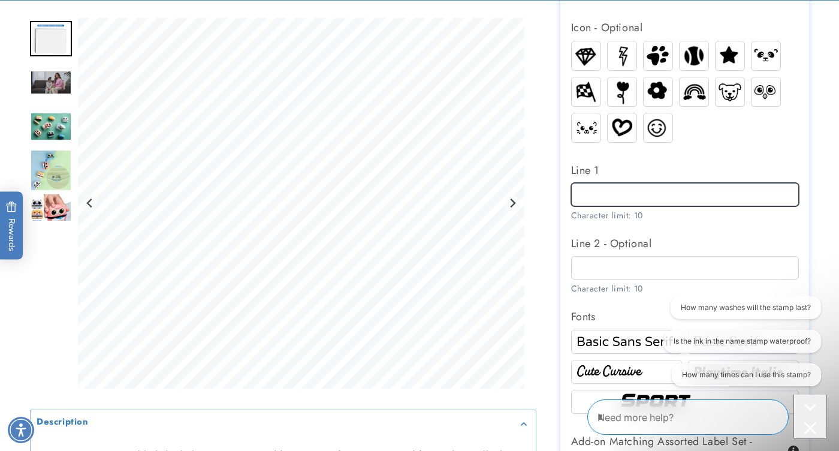
click at [666, 191] on input "Line 1" at bounding box center [685, 194] width 228 height 23
type input "*****"
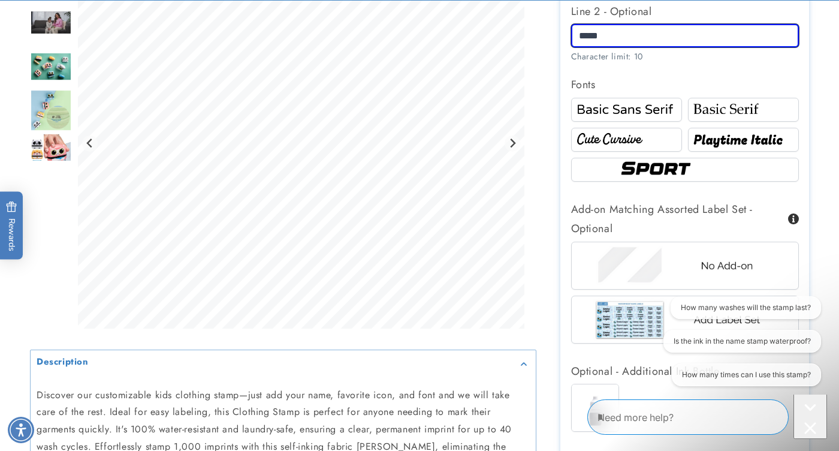
scroll to position [729, 0]
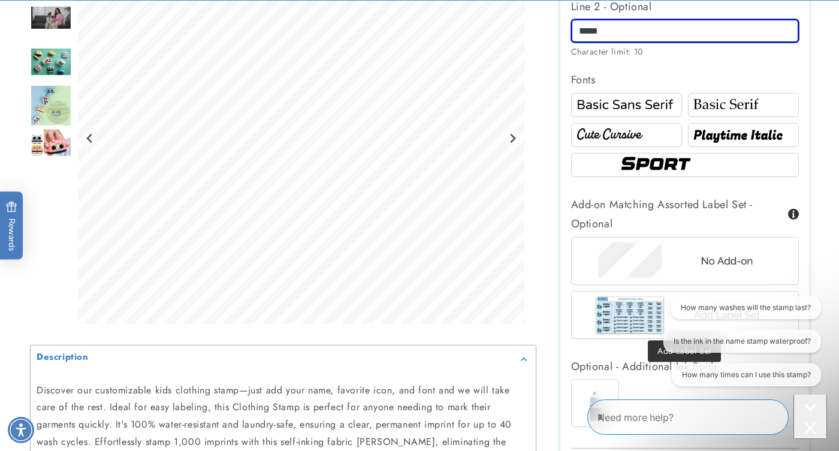
type input "*****"
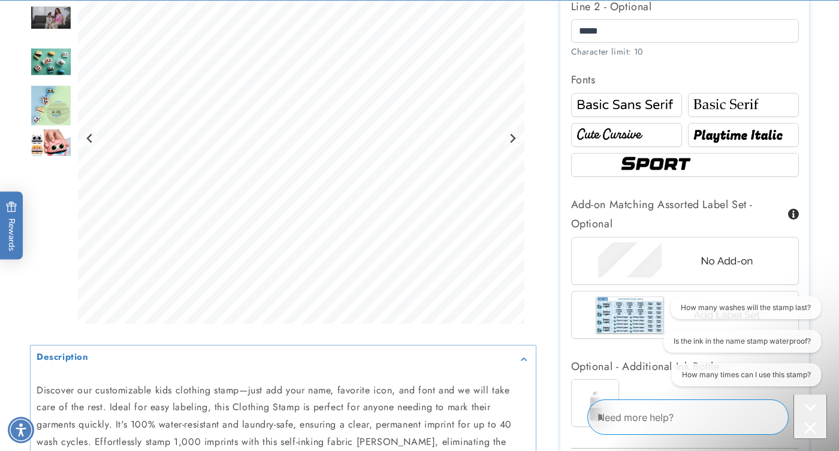
click at [640, 319] on img at bounding box center [684, 314] width 187 height 47
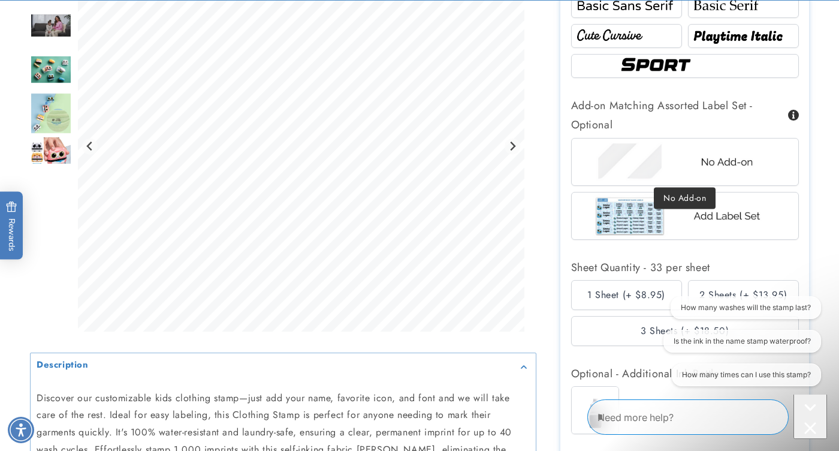
scroll to position [876, 0]
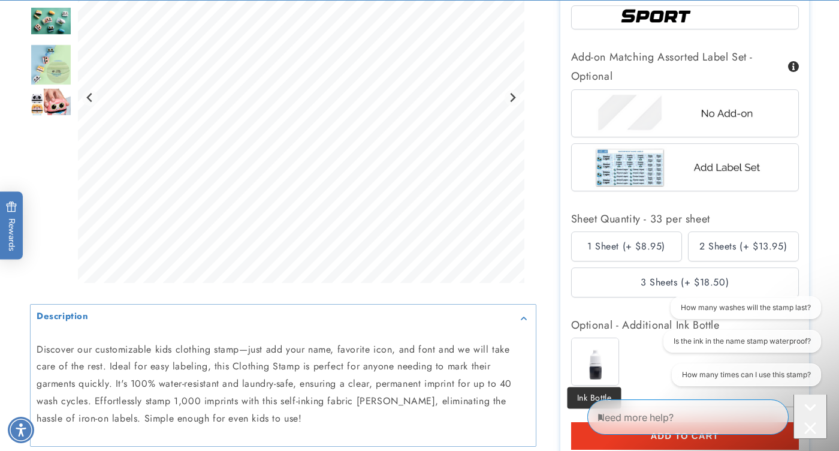
click at [605, 360] on img at bounding box center [595, 361] width 47 height 47
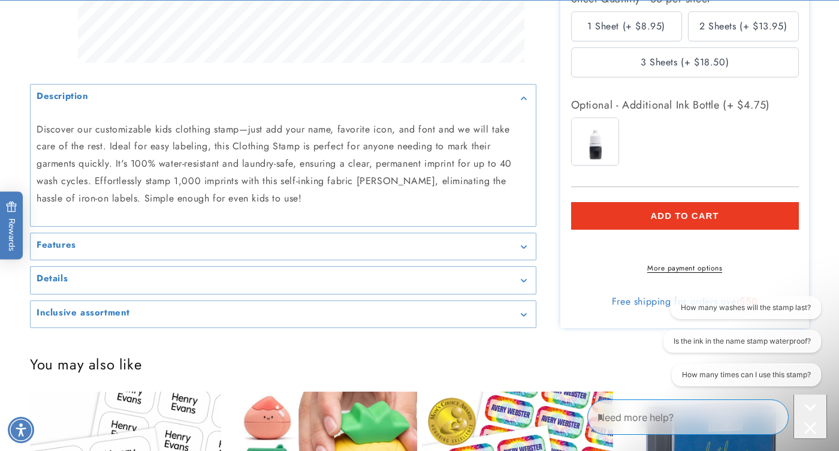
scroll to position [1100, 0]
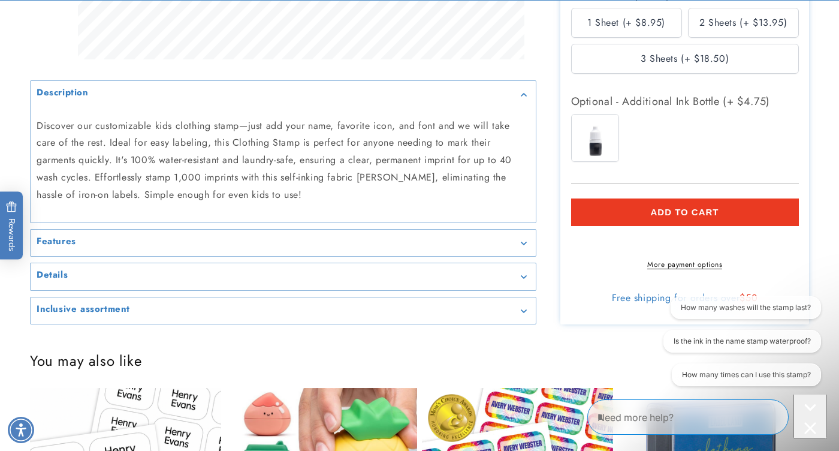
click at [575, 241] on shop-pay-wallet-button at bounding box center [573, 240] width 4 height 14
